Goal: Transaction & Acquisition: Purchase product/service

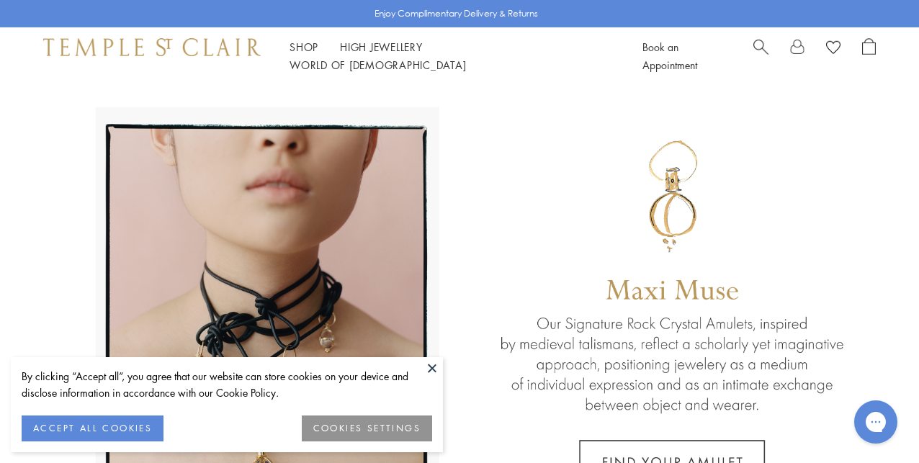
click at [429, 367] on button at bounding box center [432, 368] width 22 height 22
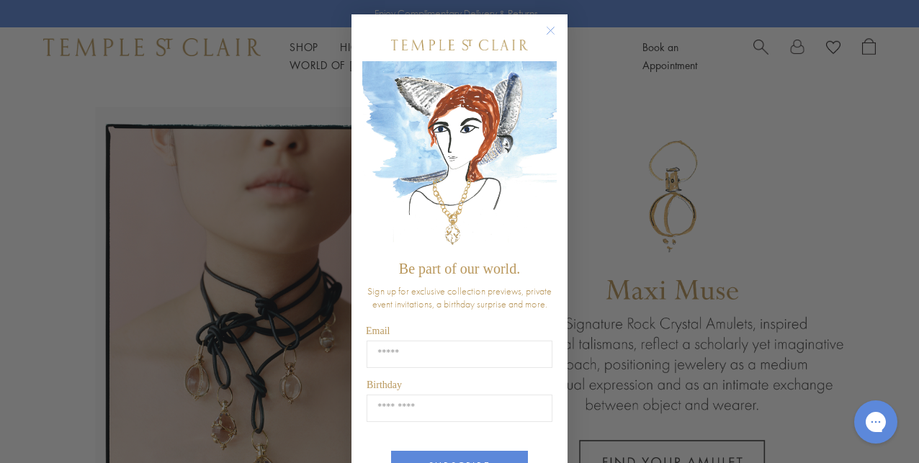
click at [269, 114] on div "Close dialog Be part of our world. Sign up for exclusive collection previews, p…" at bounding box center [459, 231] width 919 height 463
click at [550, 32] on icon "Close dialog" at bounding box center [551, 30] width 7 height 7
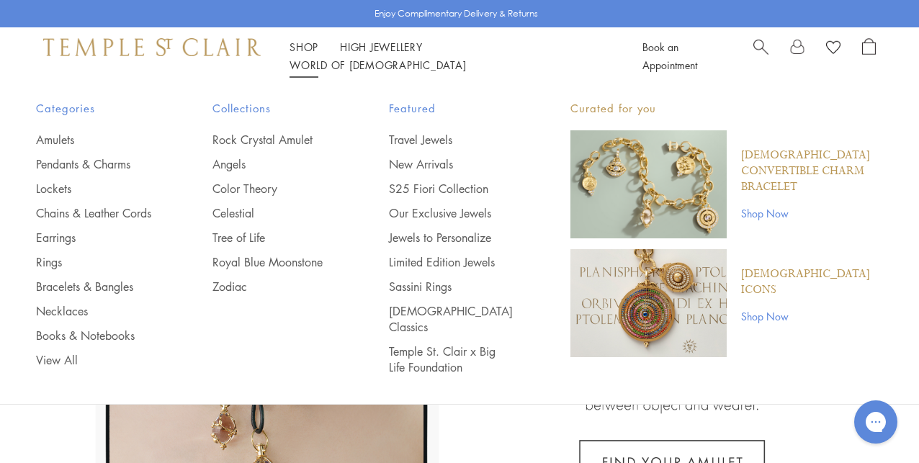
click at [299, 54] on link "Shop Shop" at bounding box center [304, 47] width 29 height 14
click at [73, 236] on link "Earrings" at bounding box center [95, 238] width 119 height 16
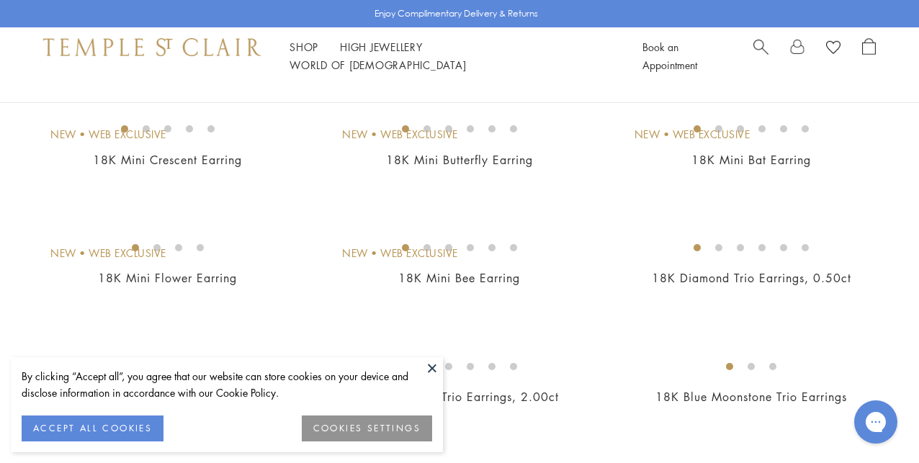
click at [427, 368] on button at bounding box center [432, 368] width 22 height 22
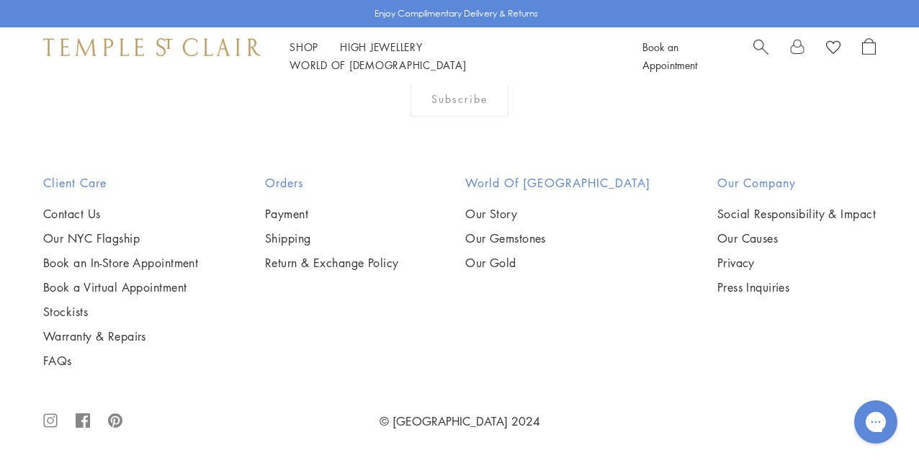
scroll to position [6349, 0]
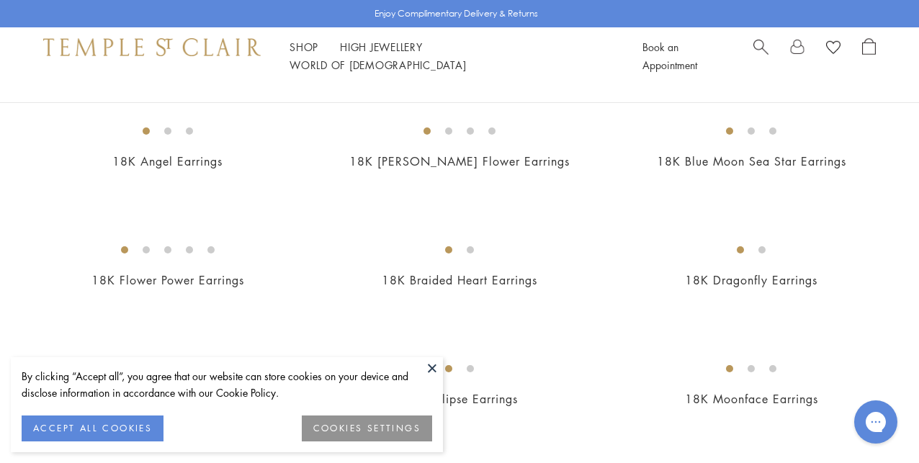
click at [431, 369] on button at bounding box center [432, 368] width 22 height 22
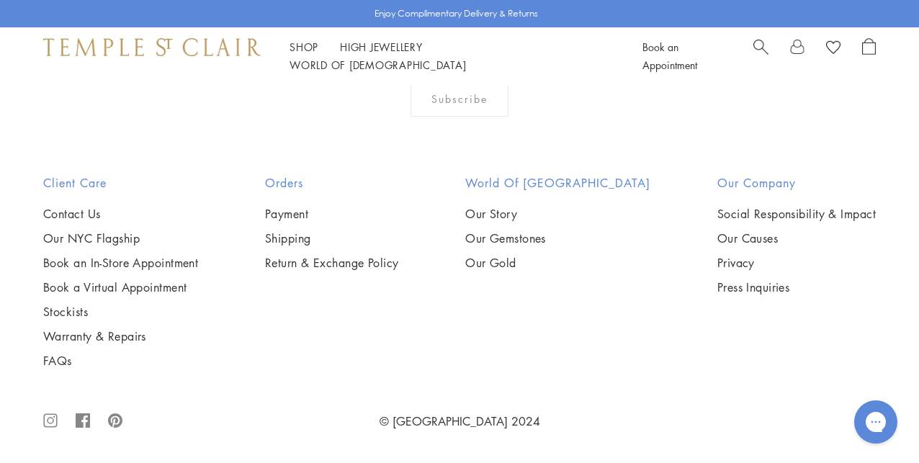
scroll to position [3798, 0]
click at [0, 0] on img at bounding box center [0, 0] width 0 height 0
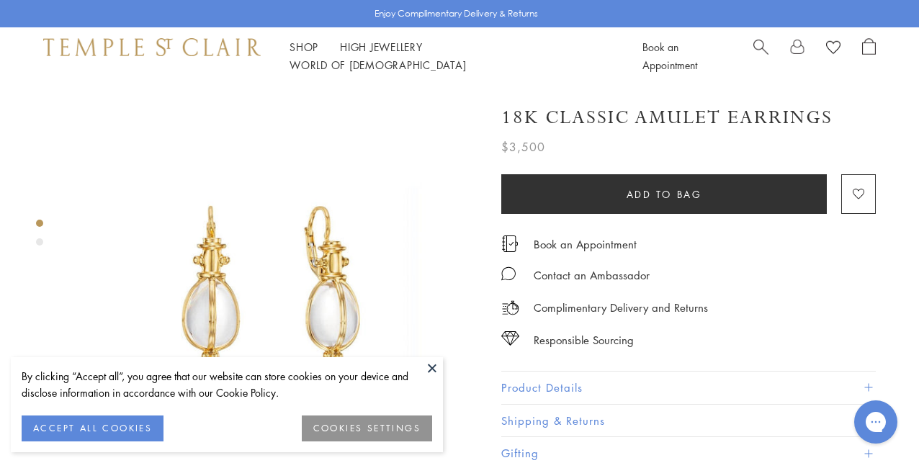
click at [432, 367] on button at bounding box center [432, 368] width 22 height 22
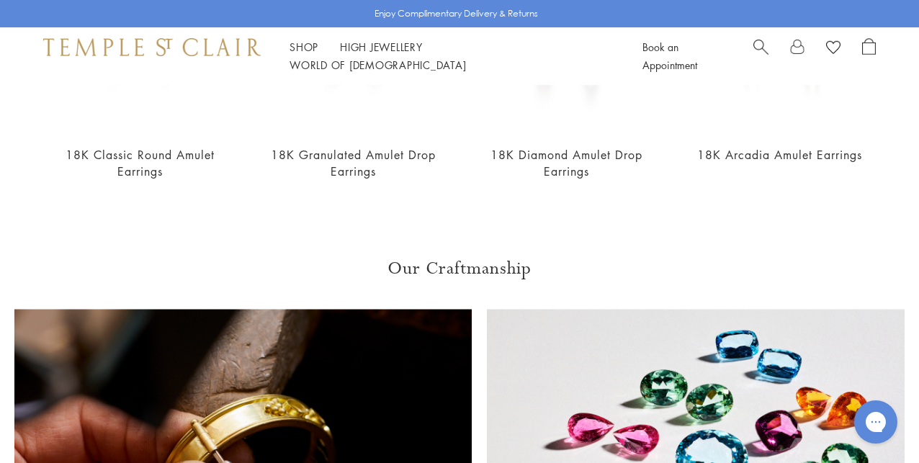
scroll to position [271, 0]
